Goal: Information Seeking & Learning: Find specific fact

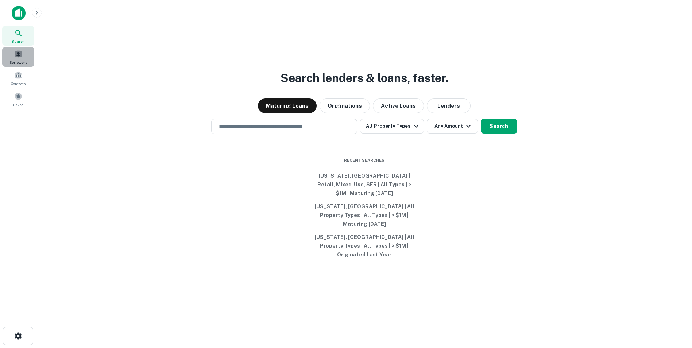
click at [19, 55] on span at bounding box center [18, 54] width 8 height 8
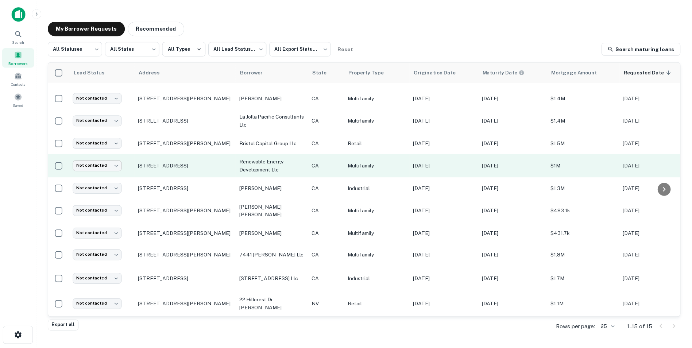
scroll to position [123, 0]
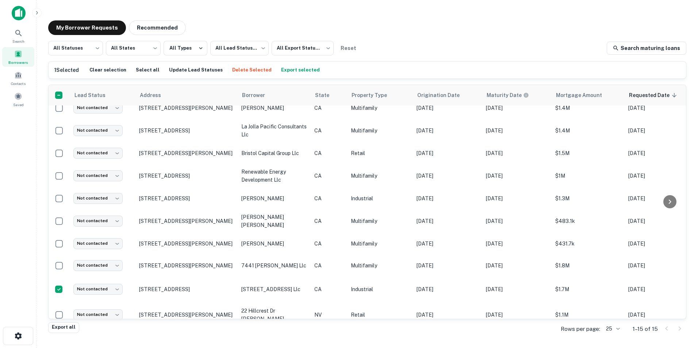
drag, startPoint x: 203, startPoint y: 297, endPoint x: 308, endPoint y: 332, distance: 110.7
click at [203, 293] on p "132 Center St El Segundo, CA90245" at bounding box center [186, 289] width 95 height 7
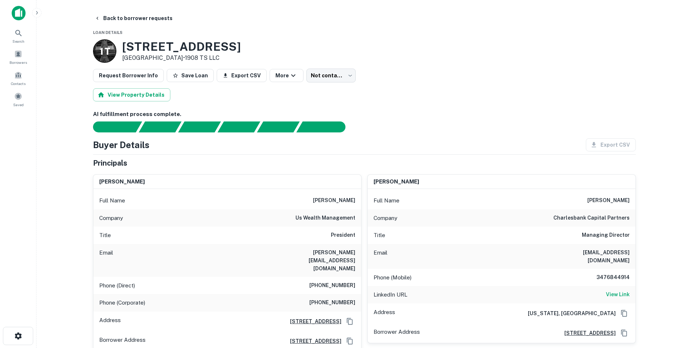
click at [603, 138] on div "Export CSV" at bounding box center [608, 144] width 56 height 13
click at [602, 138] on div "Export CSV" at bounding box center [608, 144] width 56 height 13
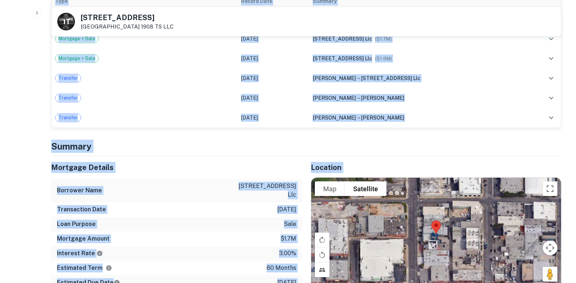
scroll to position [456, 0]
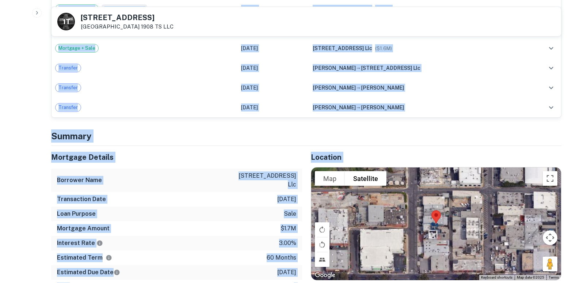
drag, startPoint x: 45, startPoint y: 134, endPoint x: 199, endPoint y: 263, distance: 200.5
copy div "Buyer Details Export CSV Principals charlie willhoit Full Name charlie willhoit…"
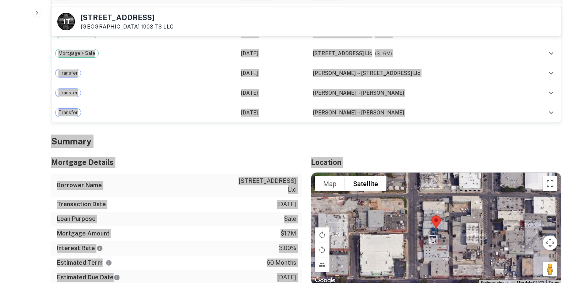
scroll to position [492, 0]
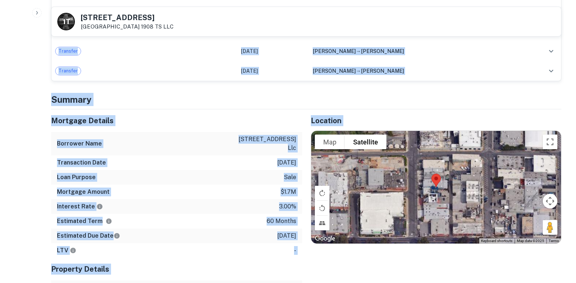
click at [497, 217] on div "Location To navigate the map with touch gestures double-tap and hold your finge…" at bounding box center [432, 223] width 260 height 229
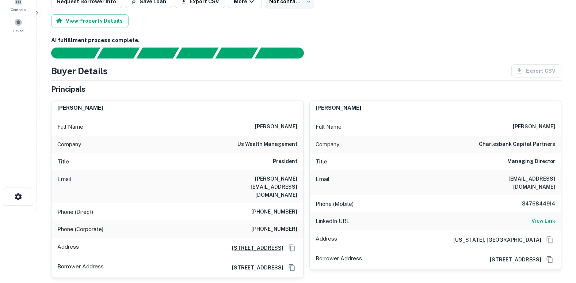
scroll to position [0, 0]
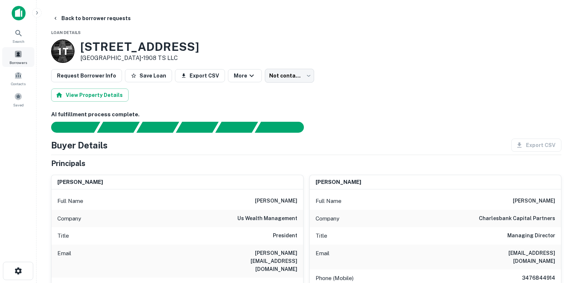
click at [18, 51] on span at bounding box center [18, 54] width 8 height 8
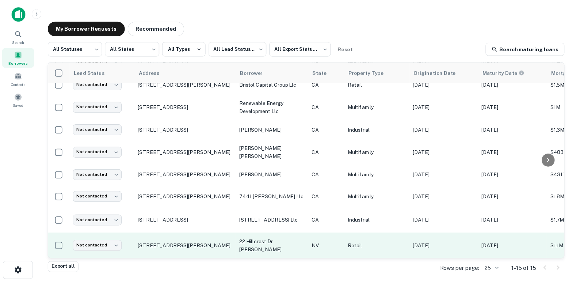
scroll to position [182, 0]
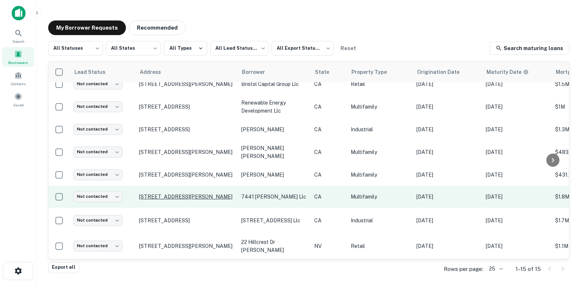
click at [190, 193] on p "[STREET_ADDRESS][PERSON_NAME]" at bounding box center [186, 196] width 95 height 7
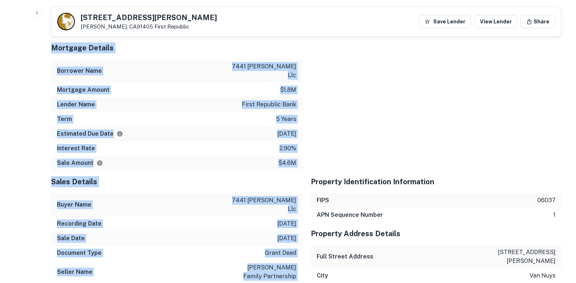
scroll to position [656, 0]
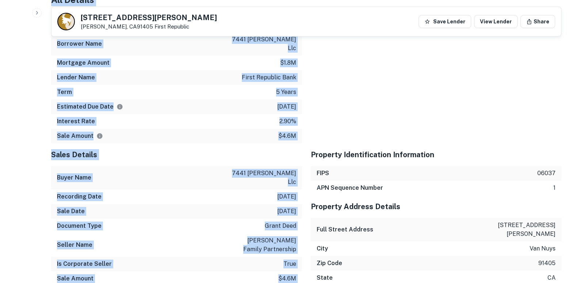
drag, startPoint x: 48, startPoint y: 133, endPoint x: 301, endPoint y: 172, distance: 256.0
click at [301, 172] on div "Back to borrower requests 7441 Hazeltine Ave Van Nuys, CA91405 First Republic S…" at bounding box center [305, 71] width 527 height 1430
copy div "Buyer Details Export CSV Principals isaac h wizenfeld Full Name isaac h wizenfe…"
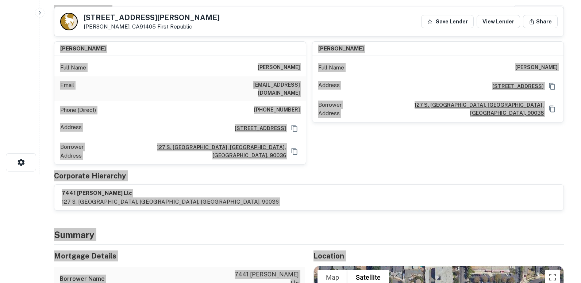
scroll to position [0, 0]
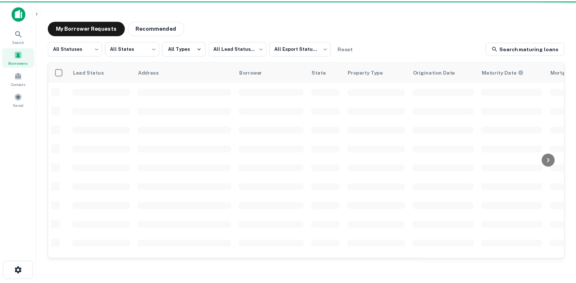
scroll to position [182, 0]
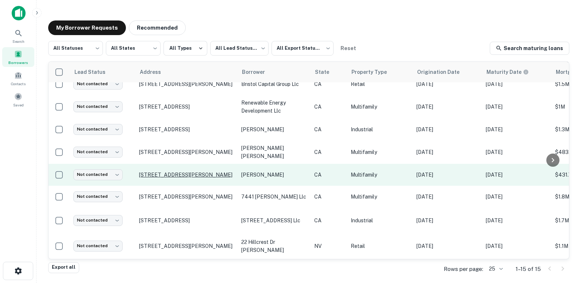
click at [158, 171] on p "[STREET_ADDRESS][PERSON_NAME]" at bounding box center [186, 174] width 95 height 7
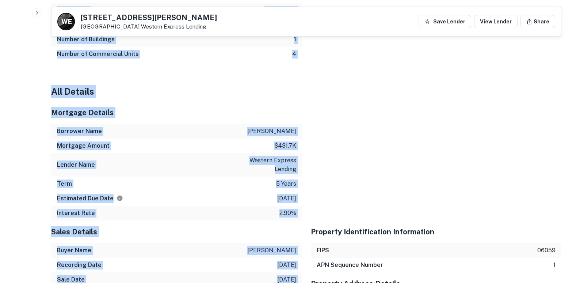
scroll to position [807, 0]
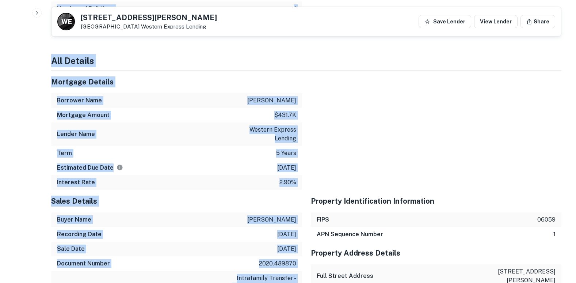
drag, startPoint x: 49, startPoint y: 151, endPoint x: 296, endPoint y: 185, distance: 249.5
copy div "Principals charles f kintner Full Name charles f kintner Email charles@escrowfo…"
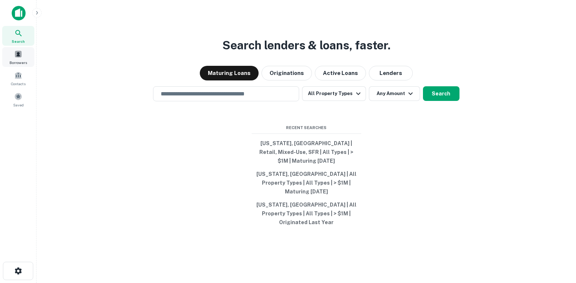
click at [18, 49] on div "Borrowers" at bounding box center [18, 57] width 32 height 20
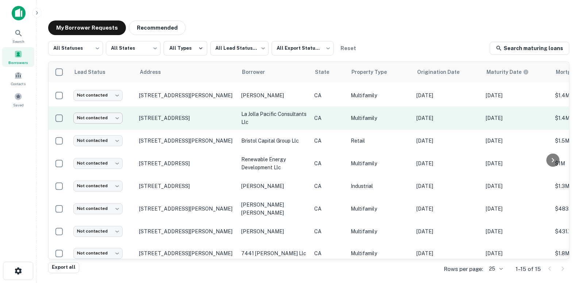
scroll to position [182, 0]
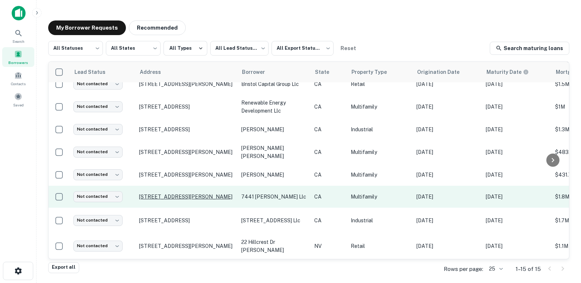
click at [179, 193] on p "[STREET_ADDRESS][PERSON_NAME]" at bounding box center [186, 196] width 95 height 7
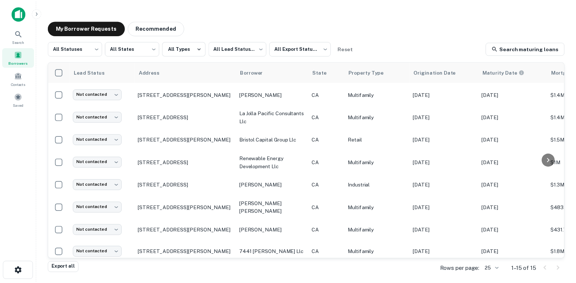
scroll to position [182, 0]
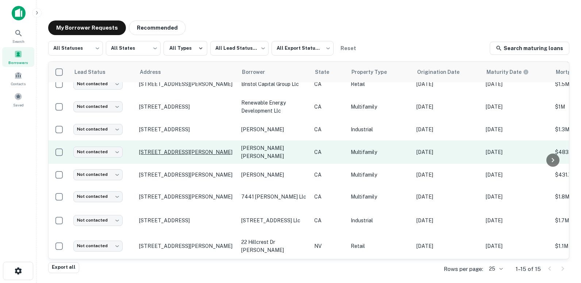
click at [160, 149] on p "[STREET_ADDRESS][PERSON_NAME]" at bounding box center [186, 152] width 95 height 7
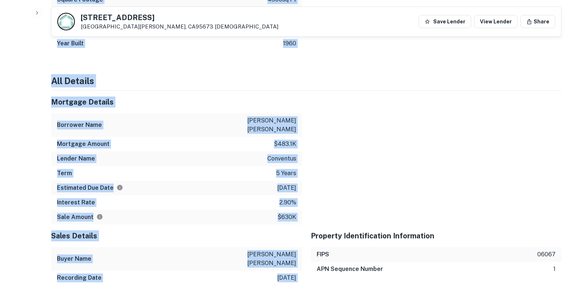
scroll to position [608, 0]
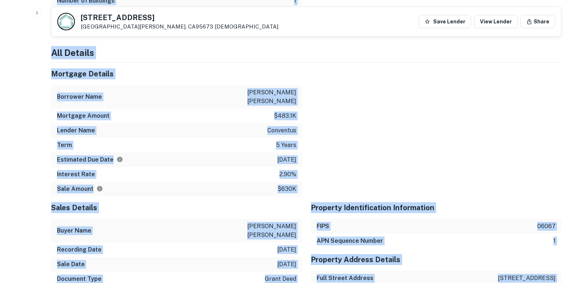
drag, startPoint x: 44, startPoint y: 147, endPoint x: 303, endPoint y: 224, distance: 270.4
click at [305, 226] on div "Back to borrower requests 6544 6th St Rio Linda, CA95673 Conventus Save Lender …" at bounding box center [305, 108] width 527 height 1408
drag, startPoint x: 303, startPoint y: 224, endPoint x: 250, endPoint y: 233, distance: 53.3
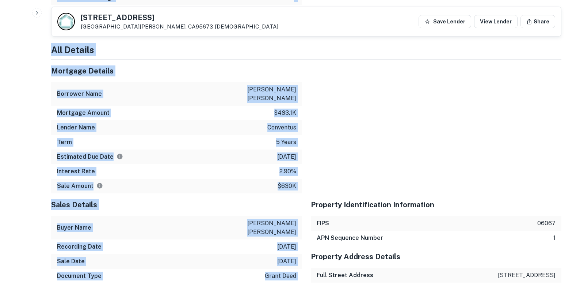
scroll to position [639, 0]
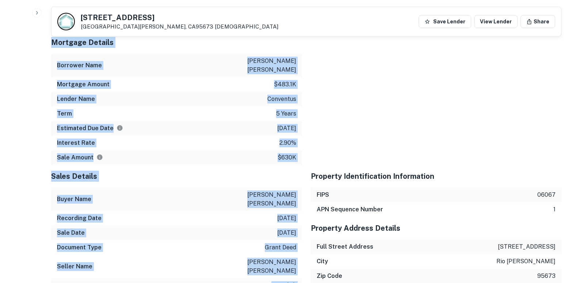
drag, startPoint x: 43, startPoint y: 146, endPoint x: 297, endPoint y: 199, distance: 259.2
click at [297, 199] on div "Back to borrower requests 6544 6th St Rio Linda, CA95673 Conventus Save Lender …" at bounding box center [305, 76] width 527 height 1408
copy div "Principals jose luis lopez nunez Full Name jose luis lopez nunez Address 6218 W…"
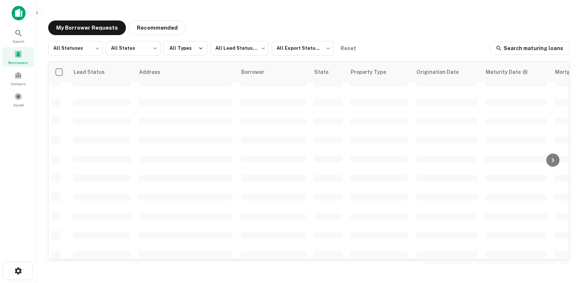
scroll to position [182, 0]
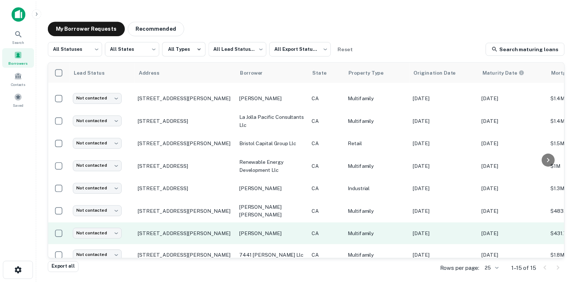
scroll to position [109, 0]
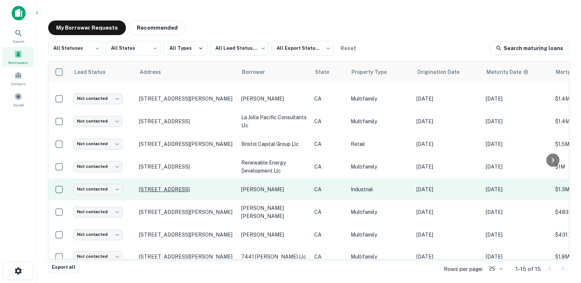
click at [168, 192] on p "[STREET_ADDRESS]" at bounding box center [186, 189] width 95 height 7
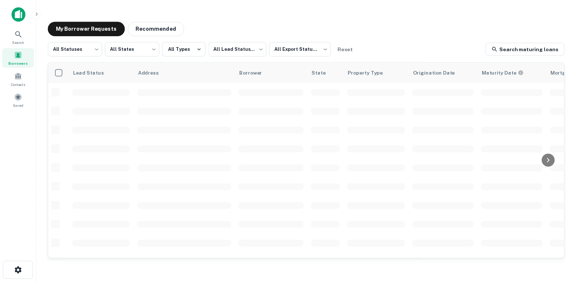
scroll to position [109, 0]
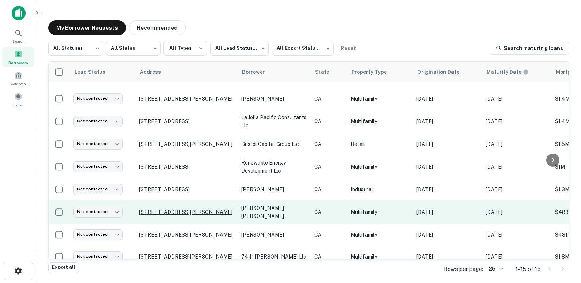
click at [191, 215] on p "[STREET_ADDRESS][PERSON_NAME]" at bounding box center [186, 211] width 95 height 7
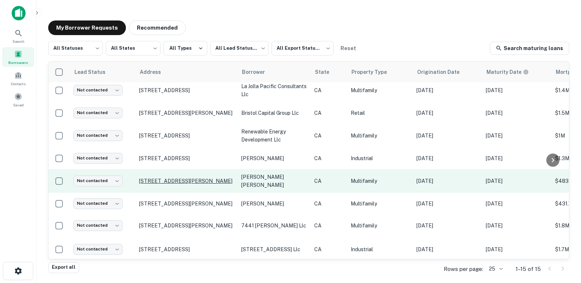
scroll to position [182, 0]
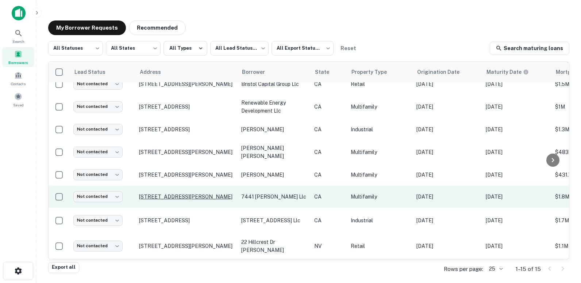
click at [165, 193] on p "[STREET_ADDRESS][PERSON_NAME]" at bounding box center [186, 196] width 95 height 7
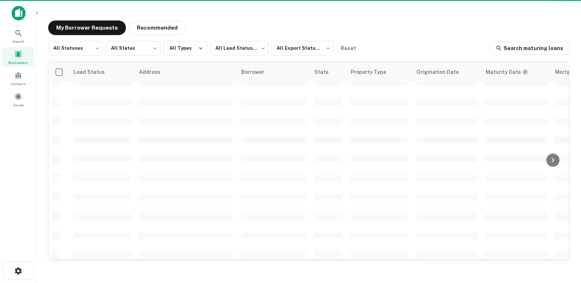
scroll to position [182, 0]
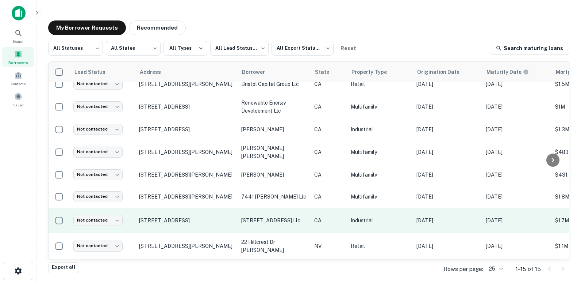
click at [166, 217] on p "[STREET_ADDRESS]" at bounding box center [186, 220] width 95 height 7
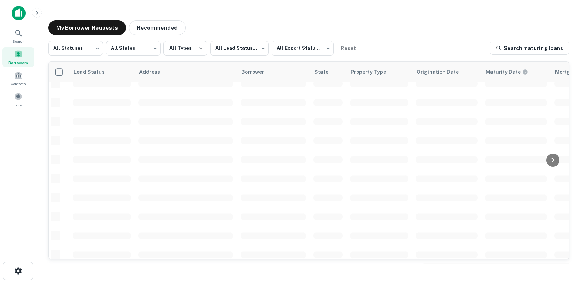
scroll to position [182, 0]
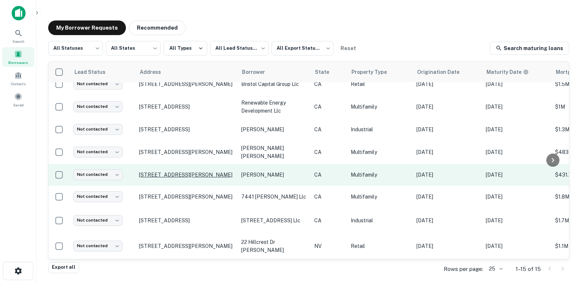
click at [173, 171] on p "[STREET_ADDRESS][PERSON_NAME]" at bounding box center [186, 174] width 95 height 7
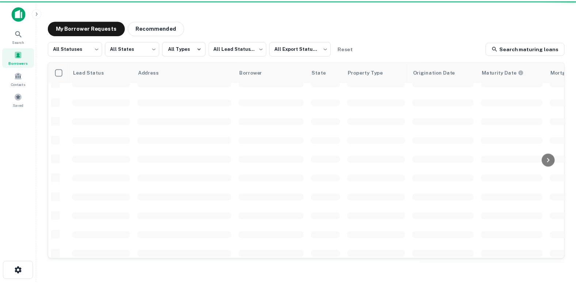
scroll to position [182, 0]
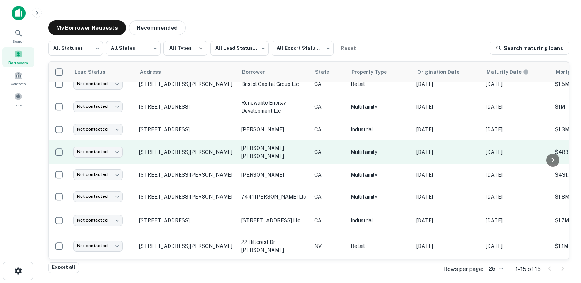
click at [164, 143] on td "[STREET_ADDRESS][PERSON_NAME]" at bounding box center [186, 151] width 102 height 23
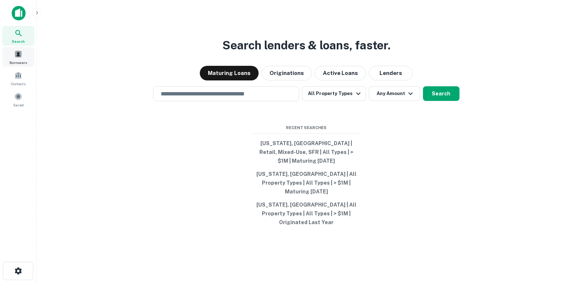
drag, startPoint x: 17, startPoint y: 58, endPoint x: 49, endPoint y: 70, distance: 34.0
click at [17, 58] on div "Borrowers" at bounding box center [18, 57] width 32 height 20
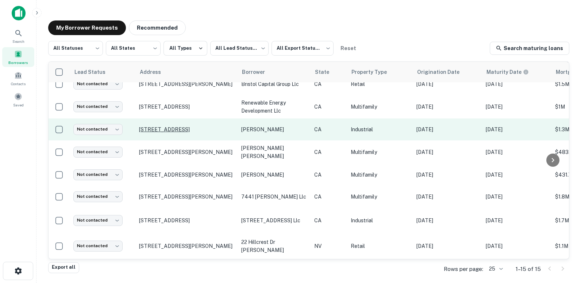
click at [159, 126] on p "[STREET_ADDRESS]" at bounding box center [186, 129] width 95 height 7
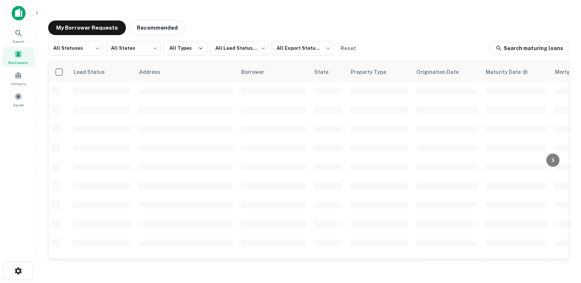
scroll to position [182, 0]
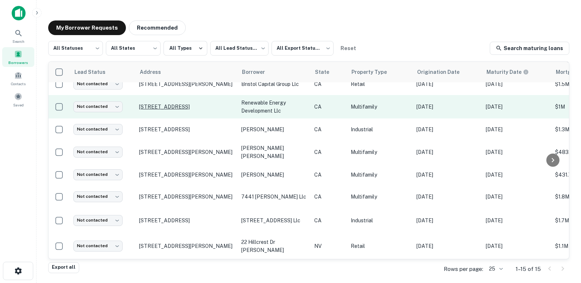
click at [157, 103] on p "270 Central Ave Pacific Grove, CA93950" at bounding box center [186, 106] width 95 height 7
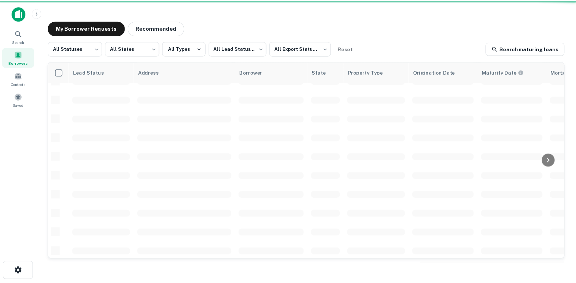
scroll to position [109, 0]
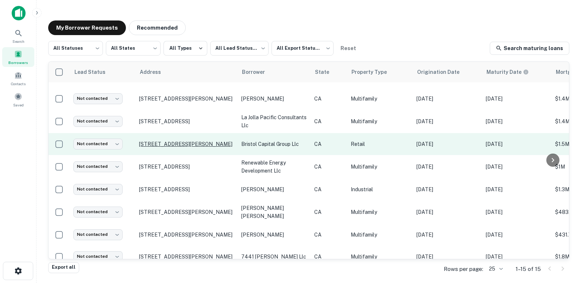
click at [188, 147] on p "9780 Irvine Center Dr Irvine, CA92618" at bounding box center [186, 144] width 95 height 7
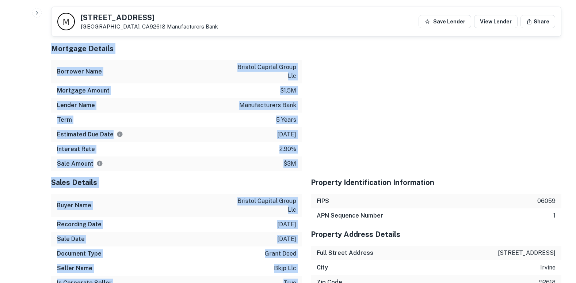
scroll to position [778, 0]
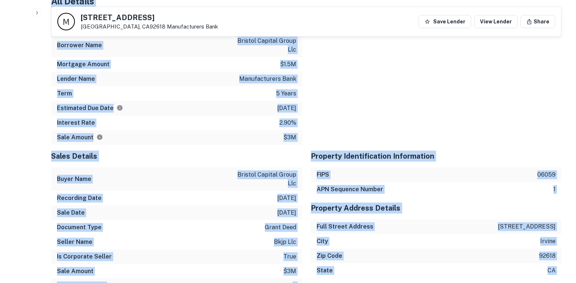
drag, startPoint x: 47, startPoint y: 77, endPoint x: 302, endPoint y: 147, distance: 264.0
copy div "Principals john c simmers Full Name john c simmers Email john@frasco.com Phone …"
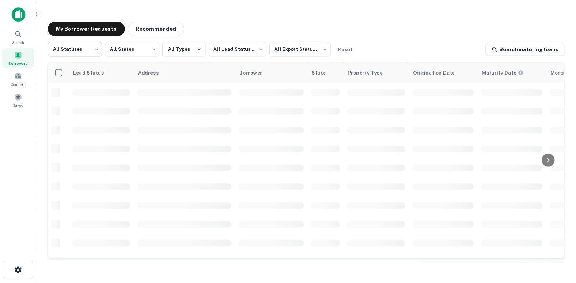
scroll to position [109, 0]
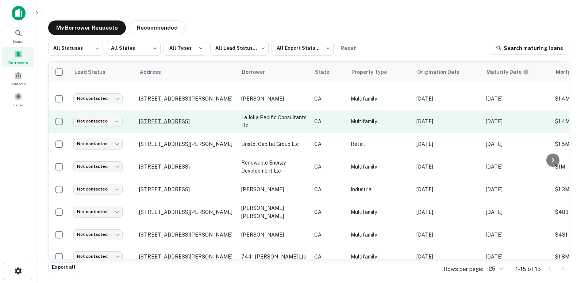
click at [177, 124] on p "569 Park Way Chula Vista, CA91910" at bounding box center [186, 121] width 95 height 7
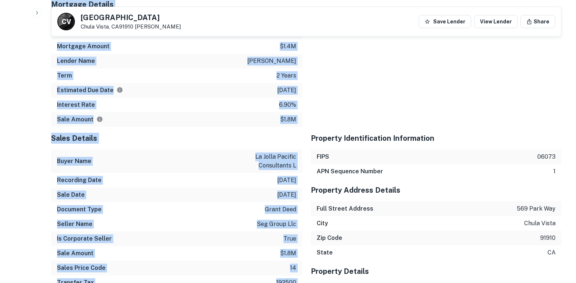
scroll to position [810, 0]
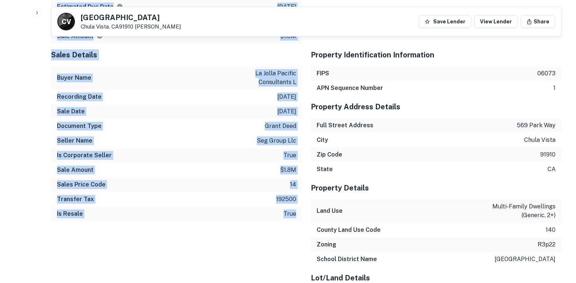
drag, startPoint x: 66, startPoint y: 115, endPoint x: 298, endPoint y: 53, distance: 240.3
copy div "Principals fernando famania Full Name fernando famania Company la jolla pacific…"
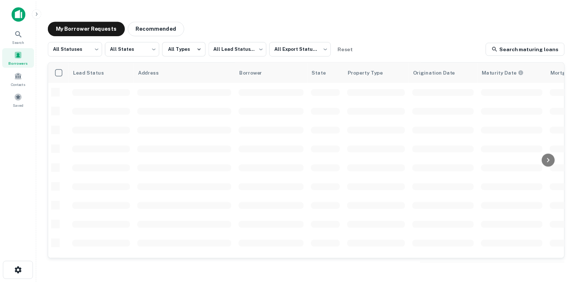
scroll to position [109, 0]
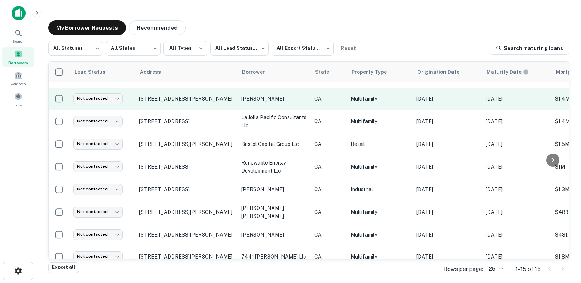
click at [178, 102] on p "2875 Terry Rd Laguna Beach, CA92651" at bounding box center [186, 98] width 95 height 7
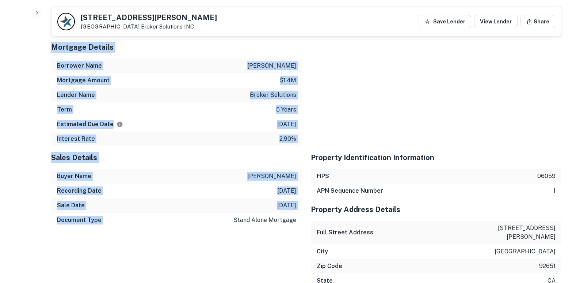
scroll to position [912, 0]
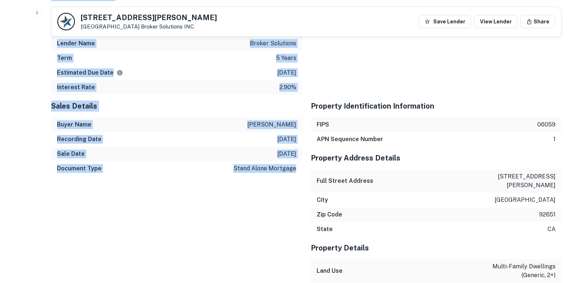
drag, startPoint x: 51, startPoint y: 151, endPoint x: 301, endPoint y: 49, distance: 269.4
drag, startPoint x: 301, startPoint y: 49, endPoint x: 276, endPoint y: 50, distance: 24.8
copy div "Principals alex s nikkhah Full Name alex s nikkhah Phone (Direct) (281) 277-047…"
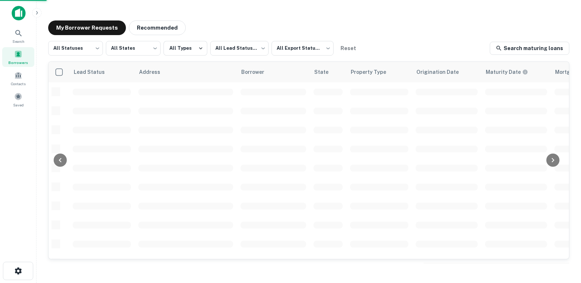
scroll to position [109, 0]
